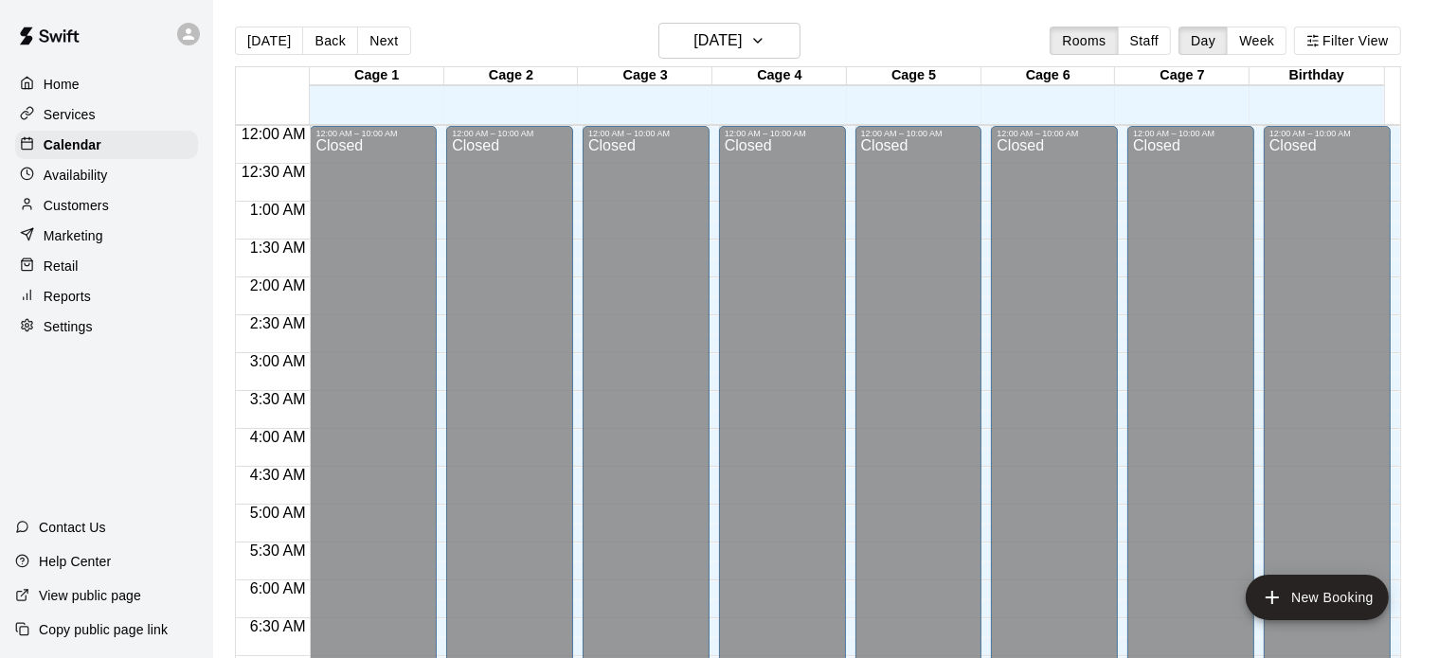
scroll to position [707, 0]
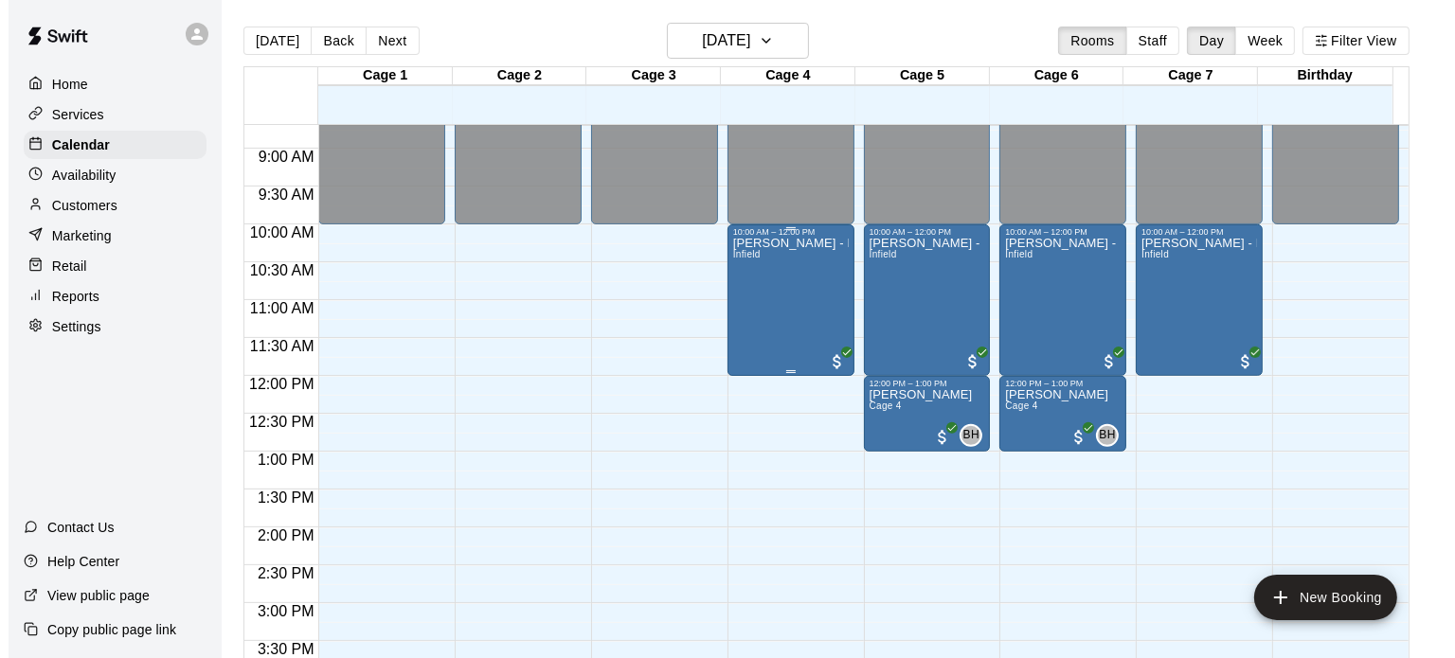
scroll to position [657, 0]
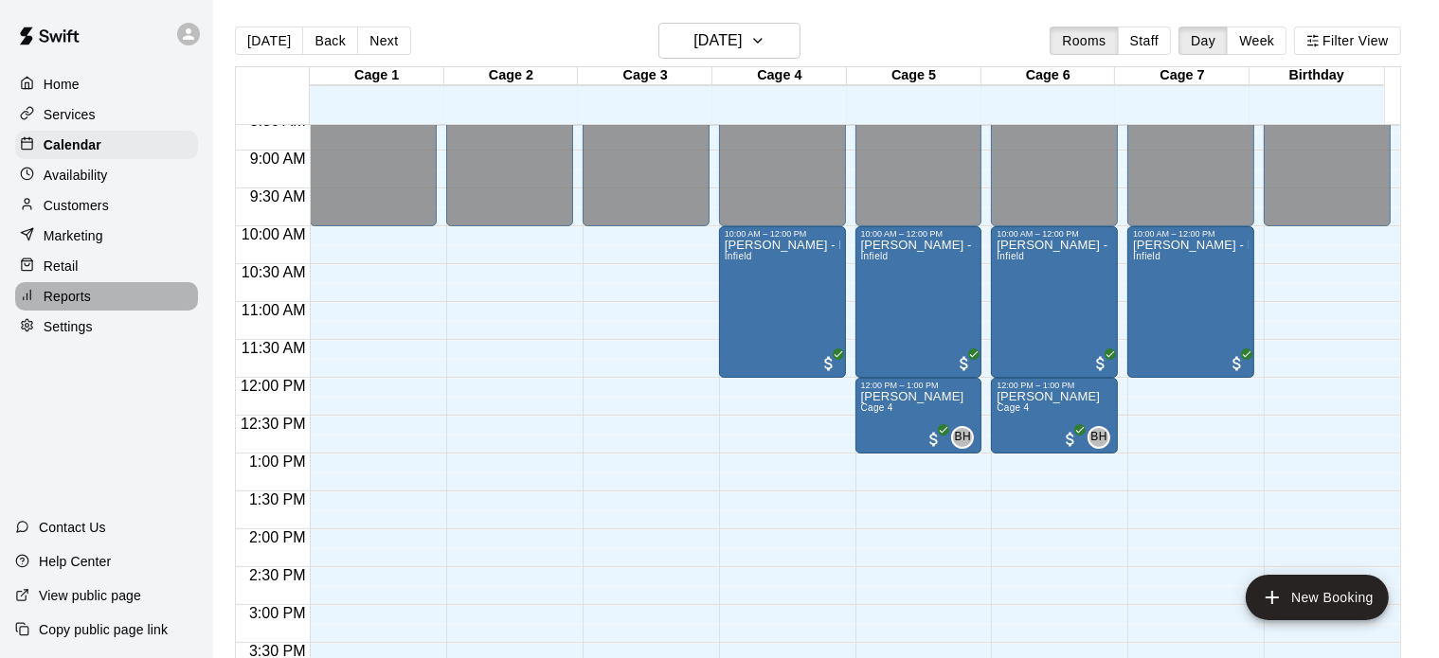
click at [79, 301] on p "Reports" at bounding box center [67, 296] width 47 height 19
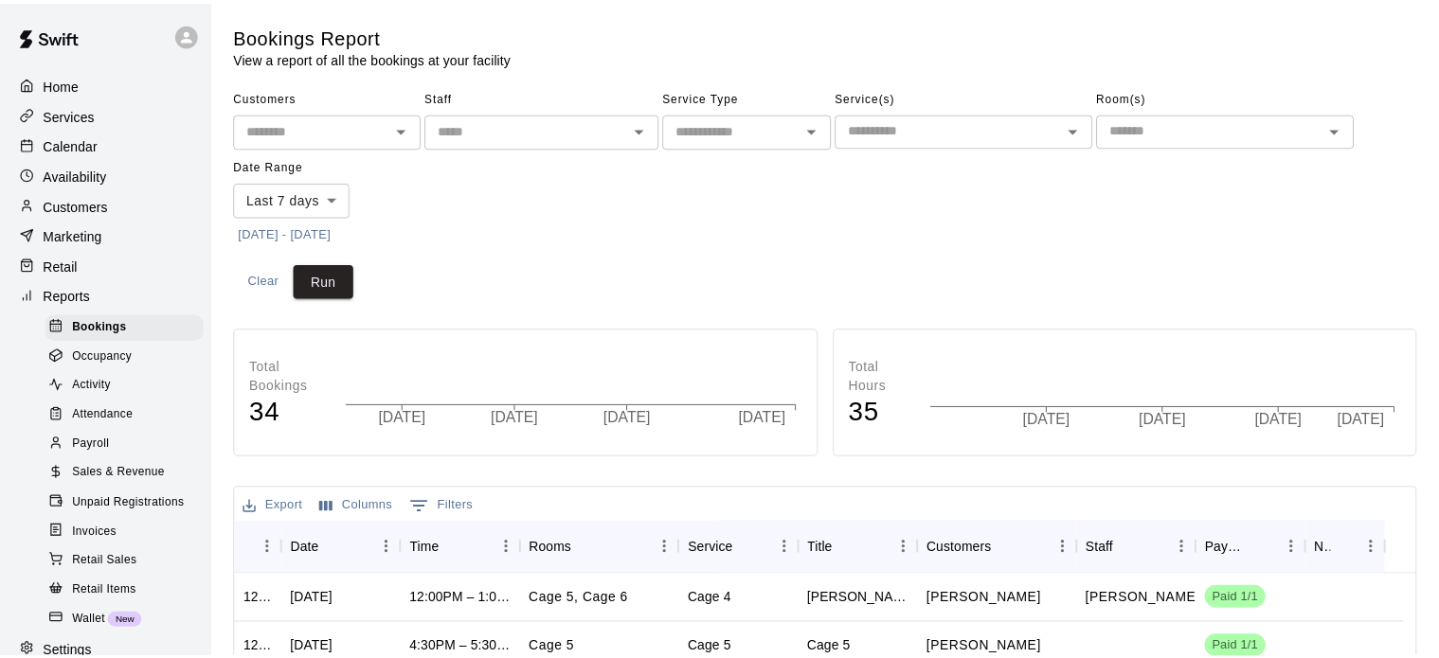
scroll to position [67, 0]
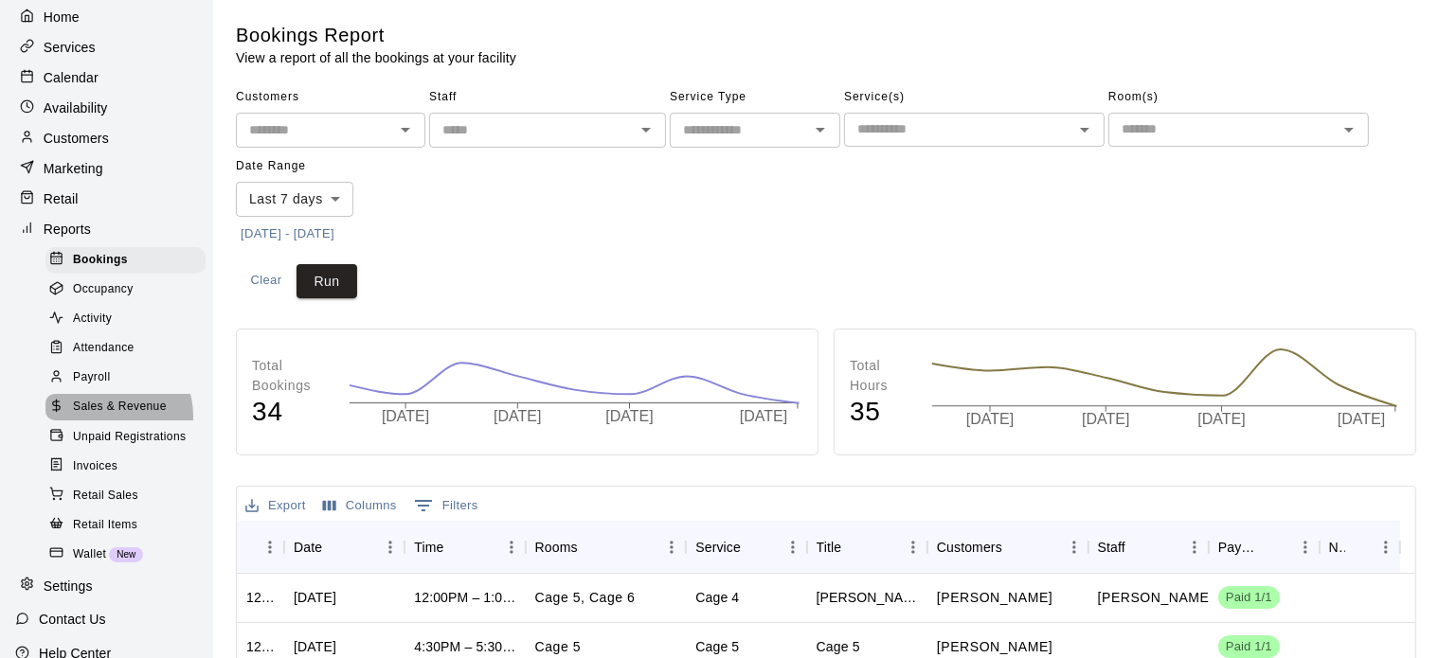
click at [109, 417] on span "Sales & Revenue" at bounding box center [120, 407] width 94 height 19
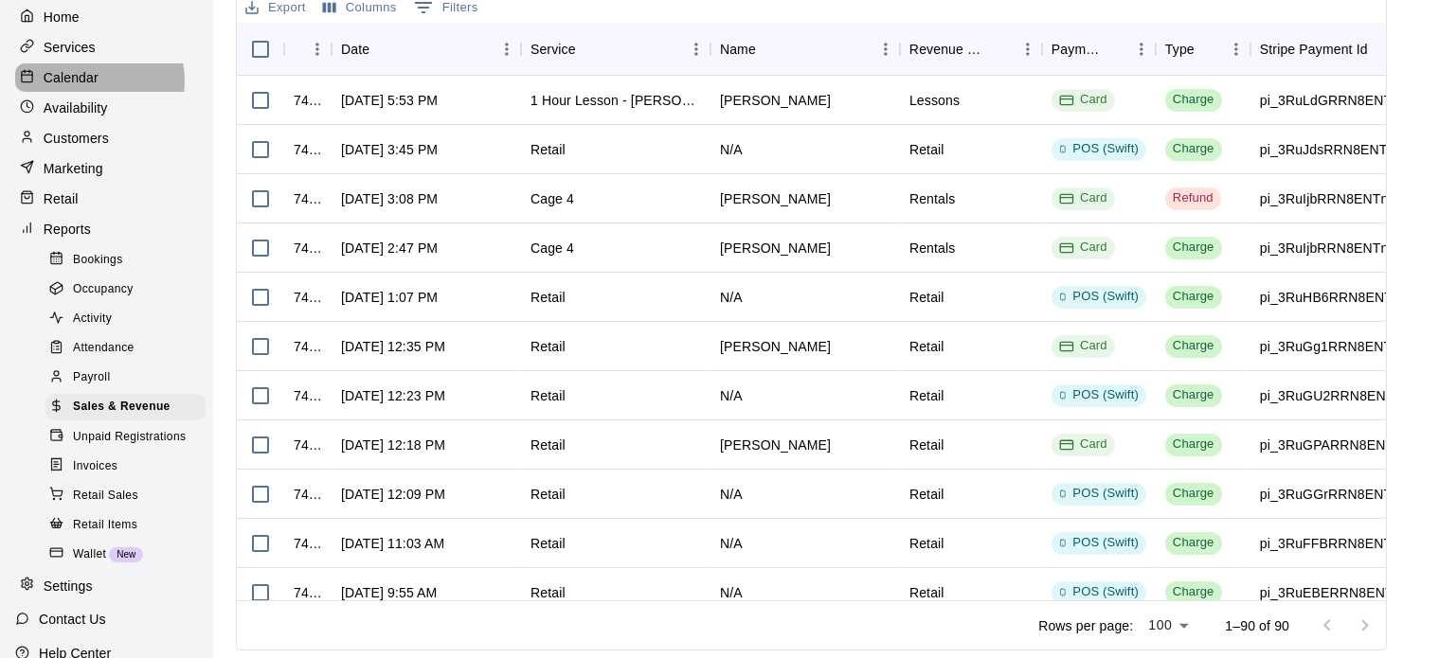
click at [91, 83] on p "Calendar" at bounding box center [71, 77] width 55 height 19
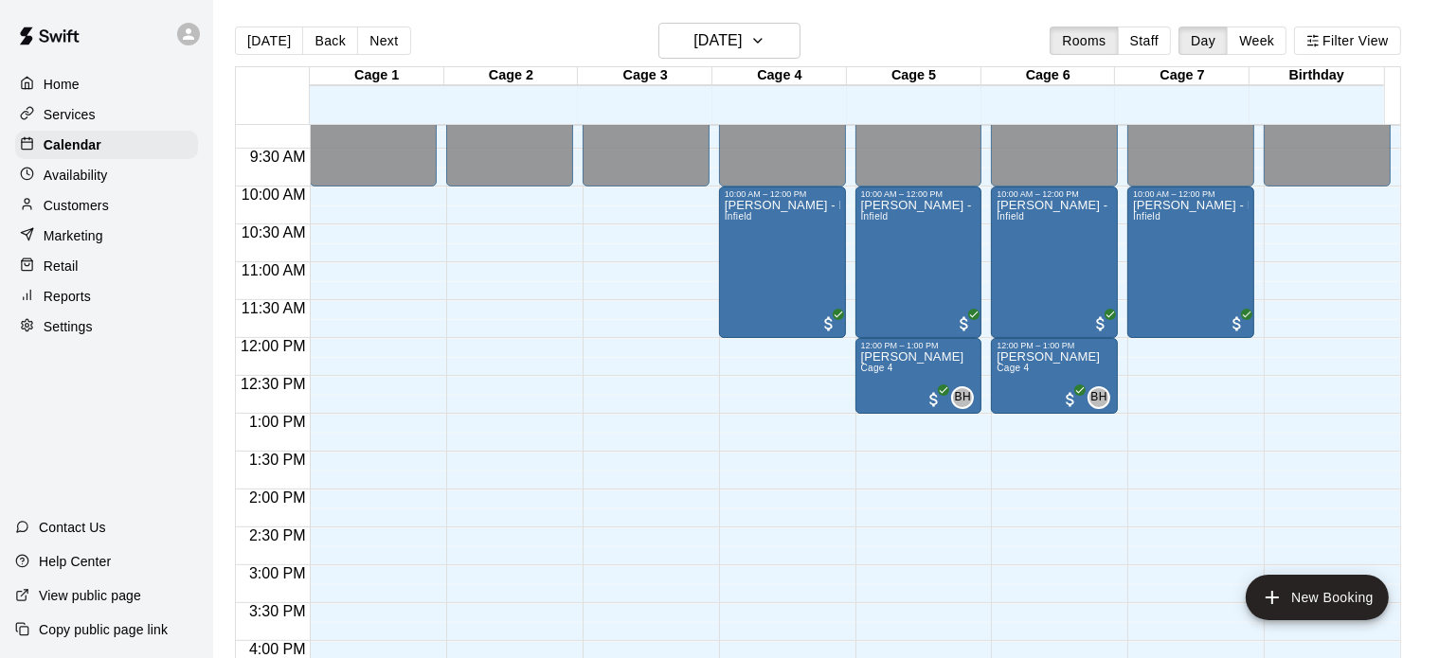
scroll to position [695, 0]
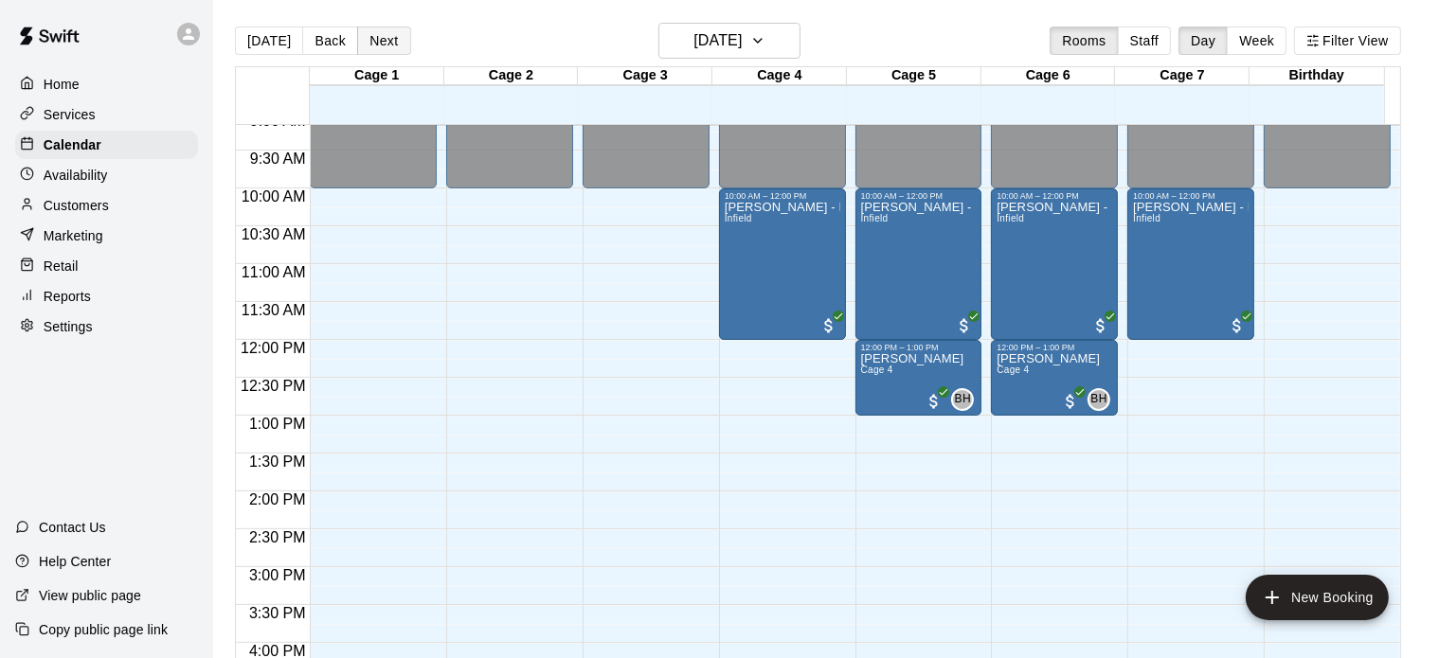
click at [389, 46] on button "Next" at bounding box center [383, 41] width 53 height 28
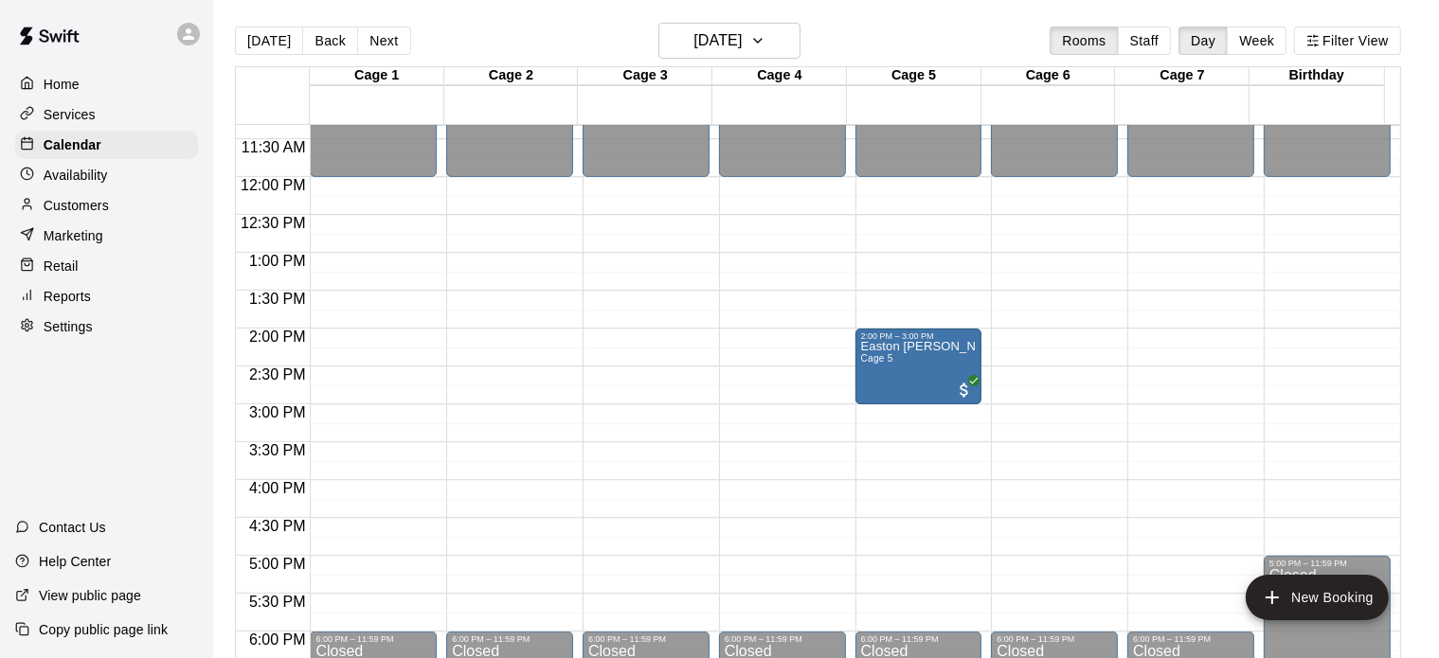
scroll to position [612, 0]
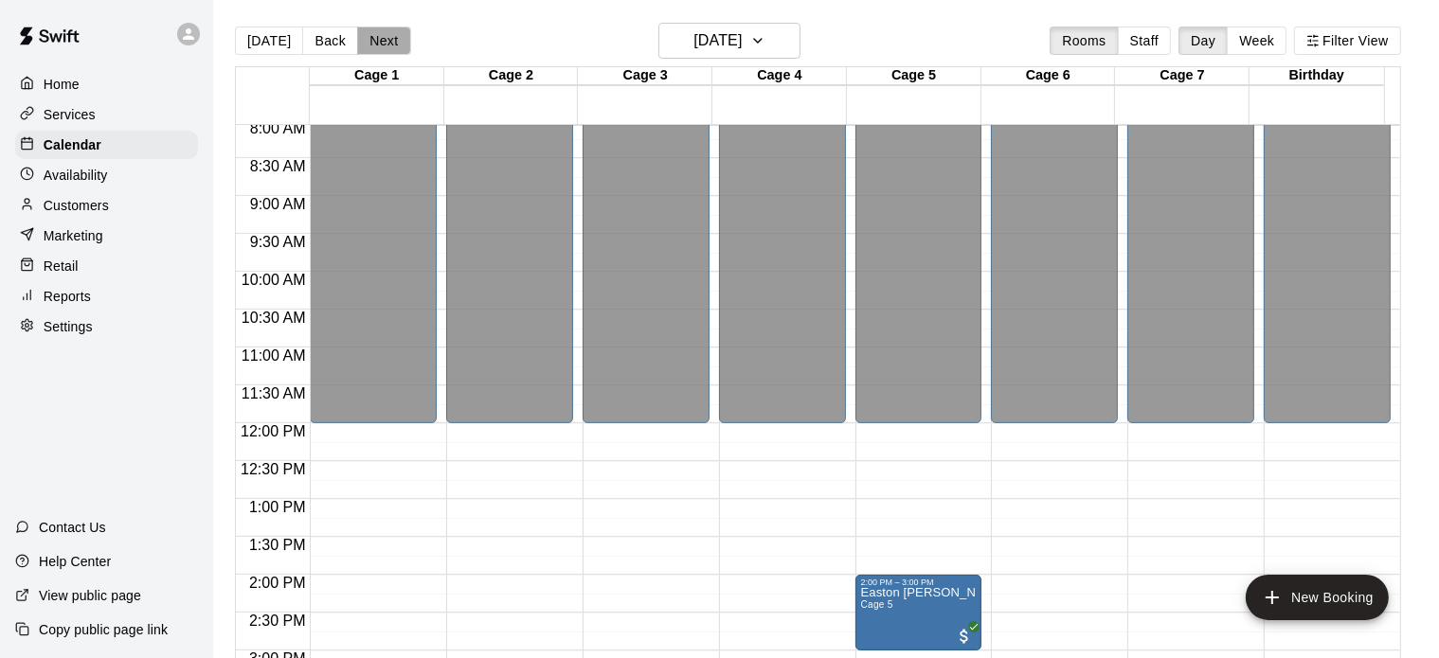
click at [372, 40] on button "Next" at bounding box center [383, 41] width 53 height 28
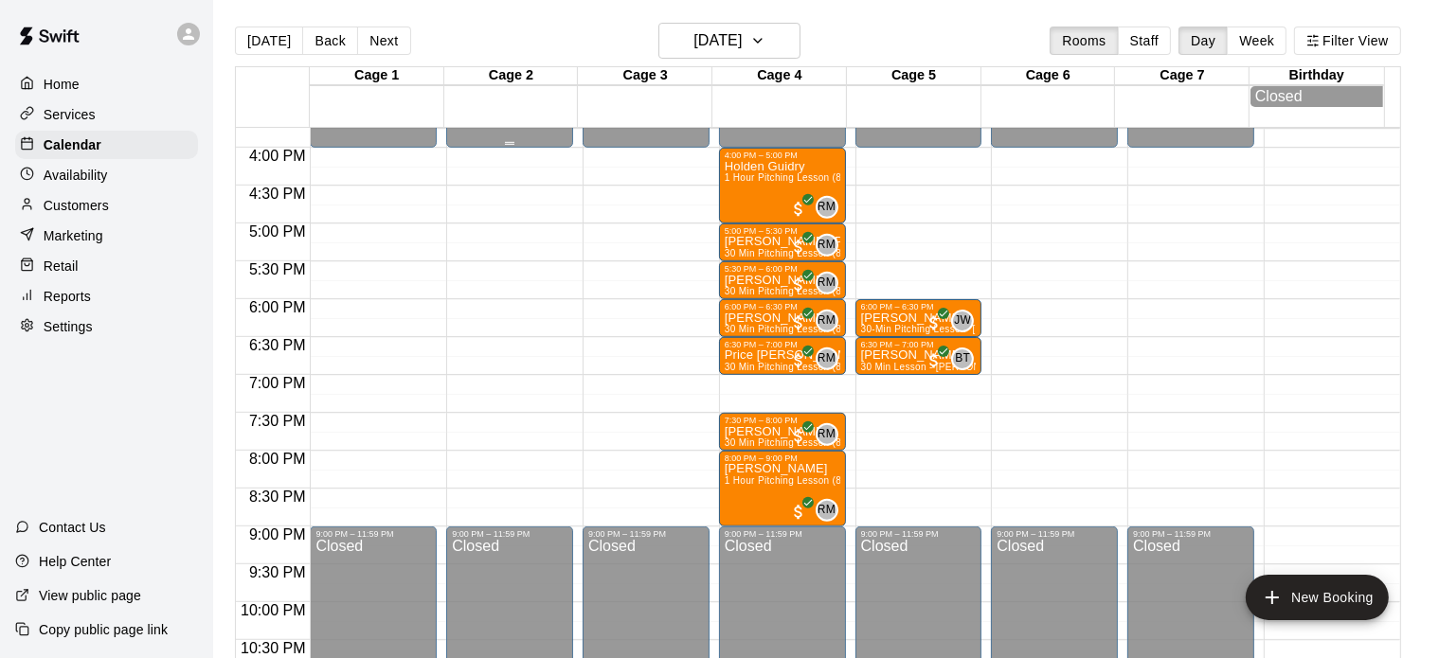
scroll to position [1190, 0]
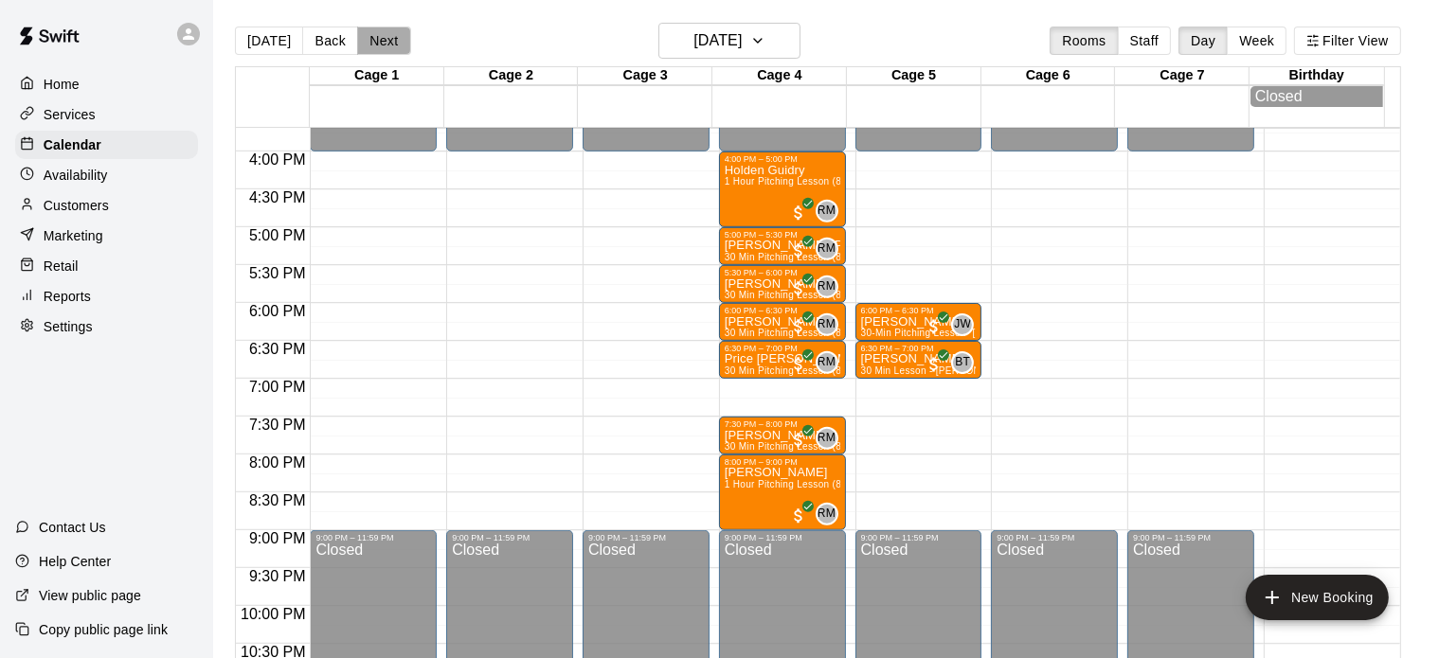
click at [377, 37] on button "Next" at bounding box center [383, 41] width 53 height 28
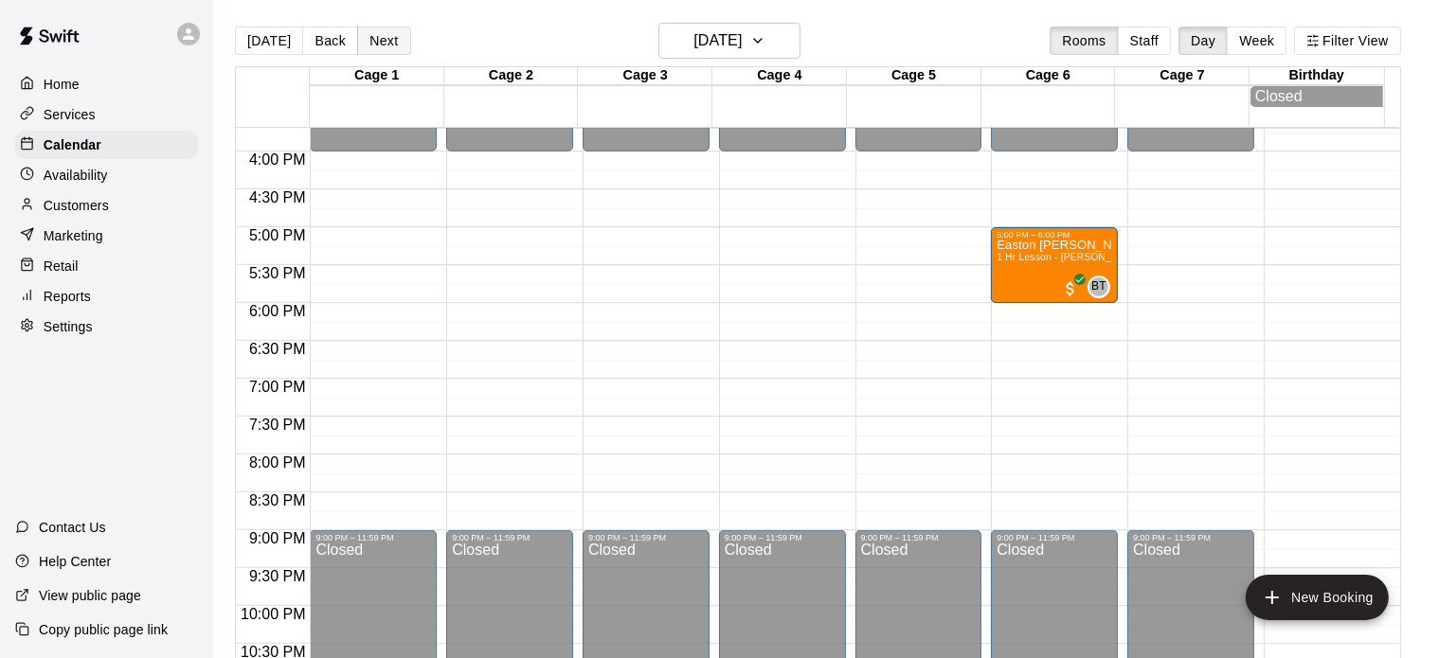
click at [377, 37] on button "Next" at bounding box center [383, 41] width 53 height 28
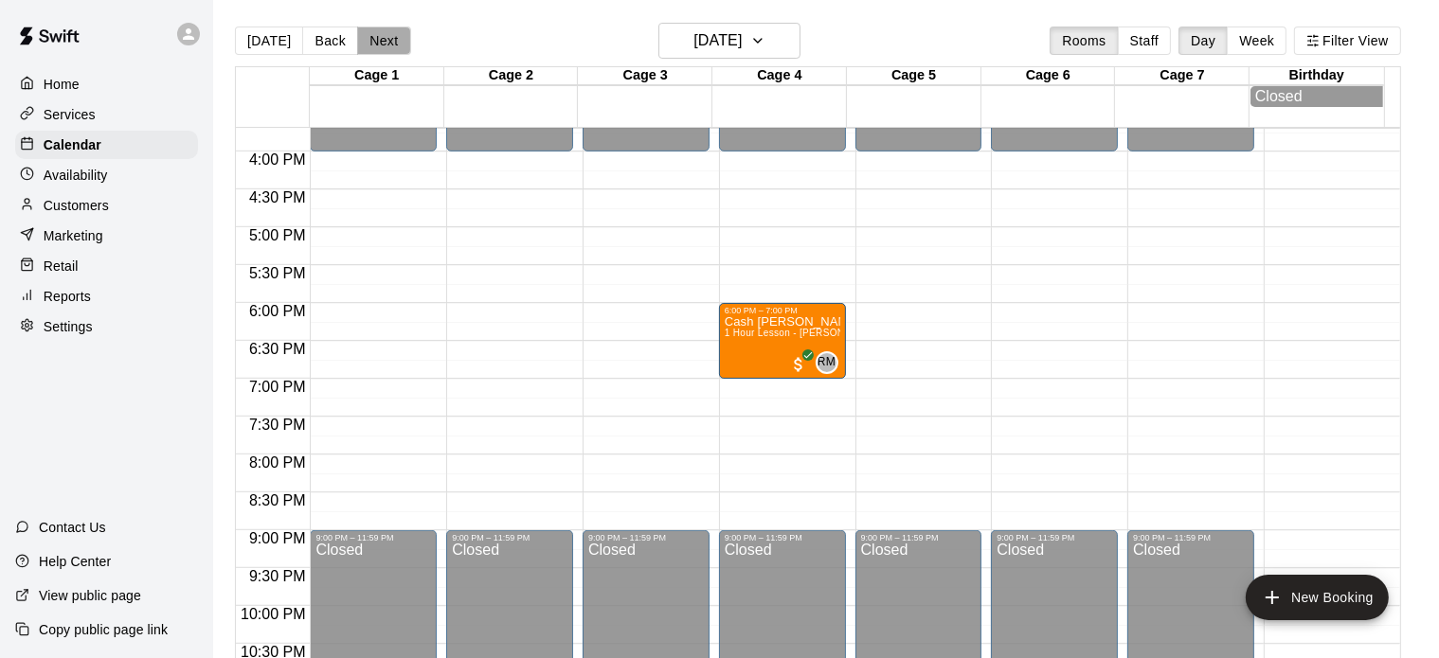
click at [377, 37] on button "Next" at bounding box center [383, 41] width 53 height 28
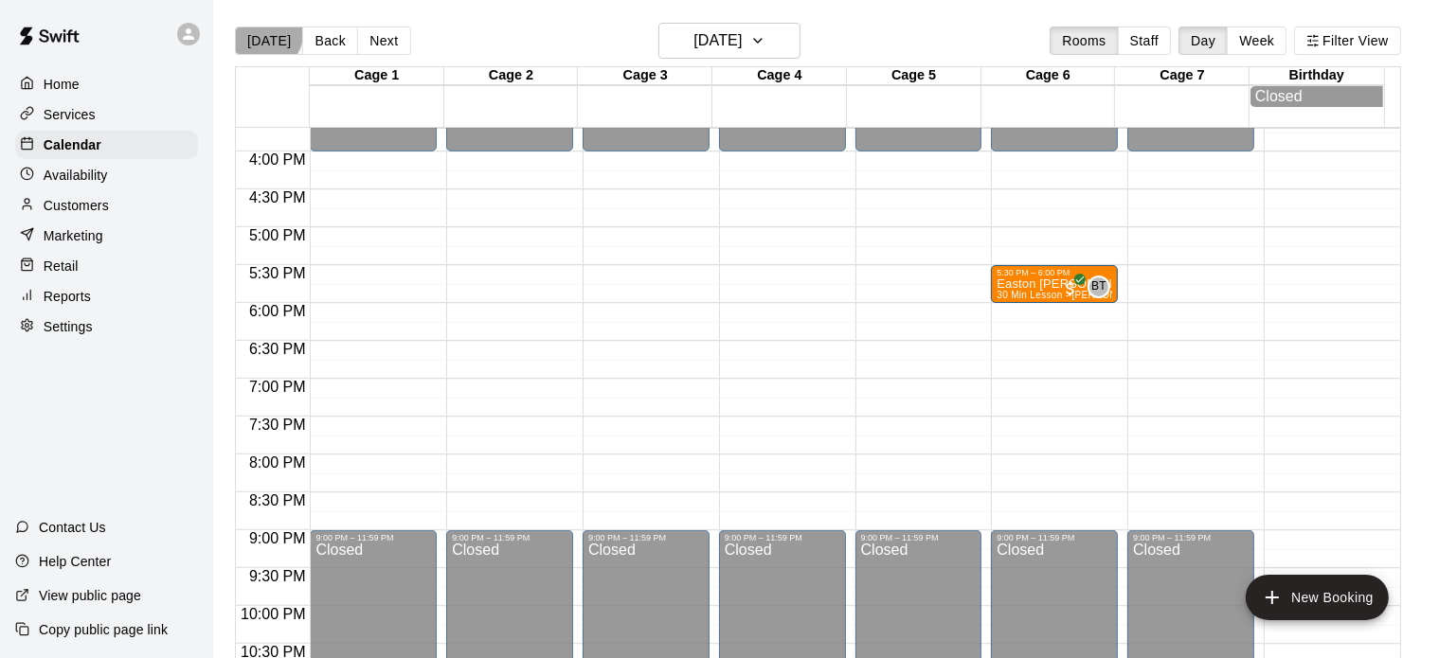
click at [265, 33] on button "[DATE]" at bounding box center [269, 41] width 68 height 28
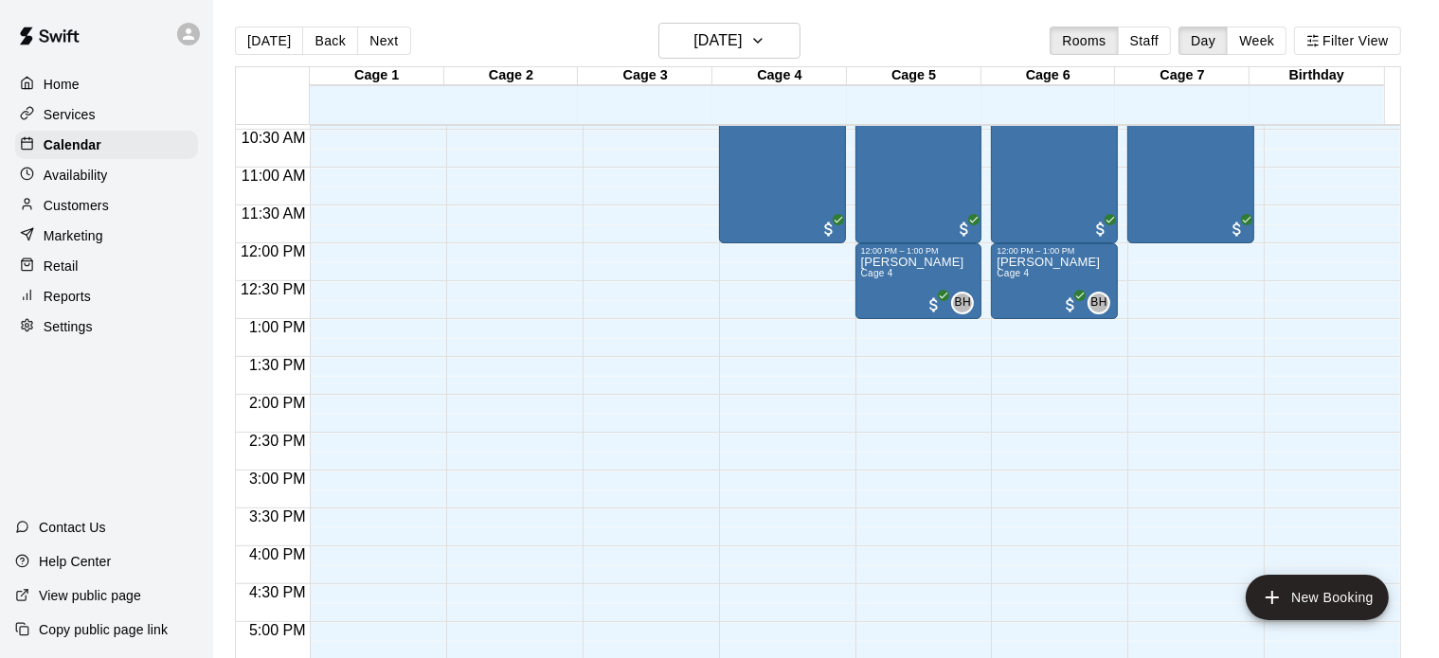
scroll to position [700, 0]
